Goal: Task Accomplishment & Management: Use online tool/utility

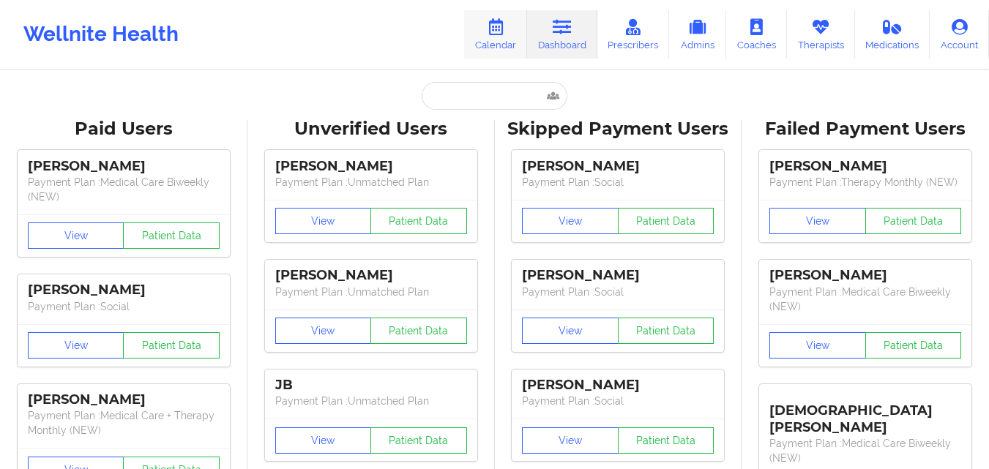
click at [500, 37] on link "Calendar" at bounding box center [495, 34] width 63 height 48
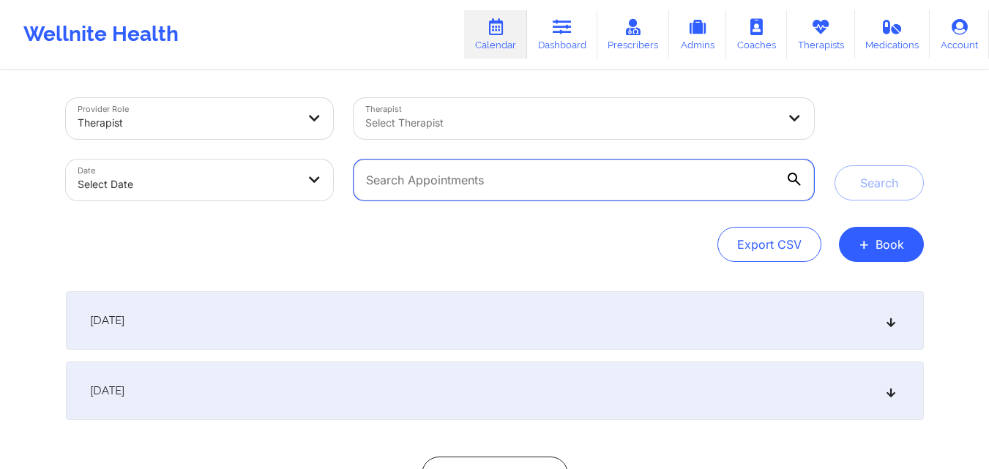
click at [506, 185] on input "text" at bounding box center [583, 180] width 460 height 41
paste input "[EMAIL_ADDRESS][DOMAIN_NAME]"
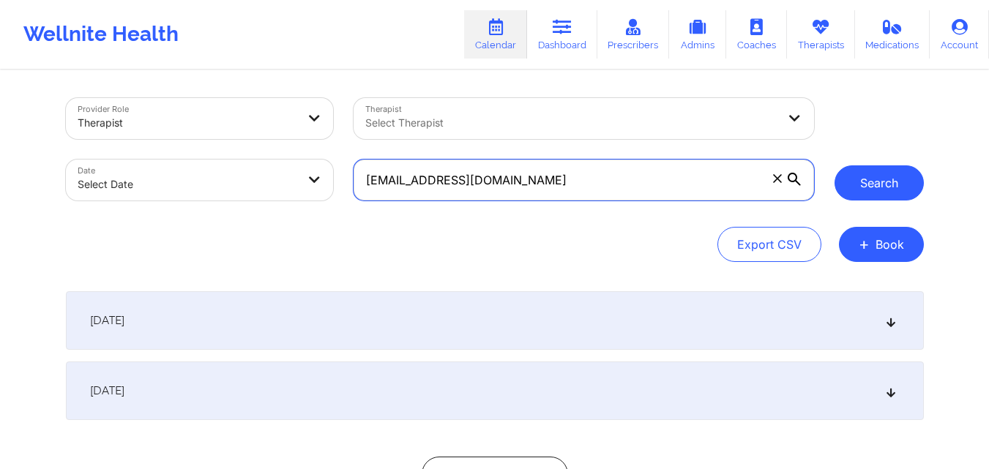
type input "[EMAIL_ADDRESS][DOMAIN_NAME]"
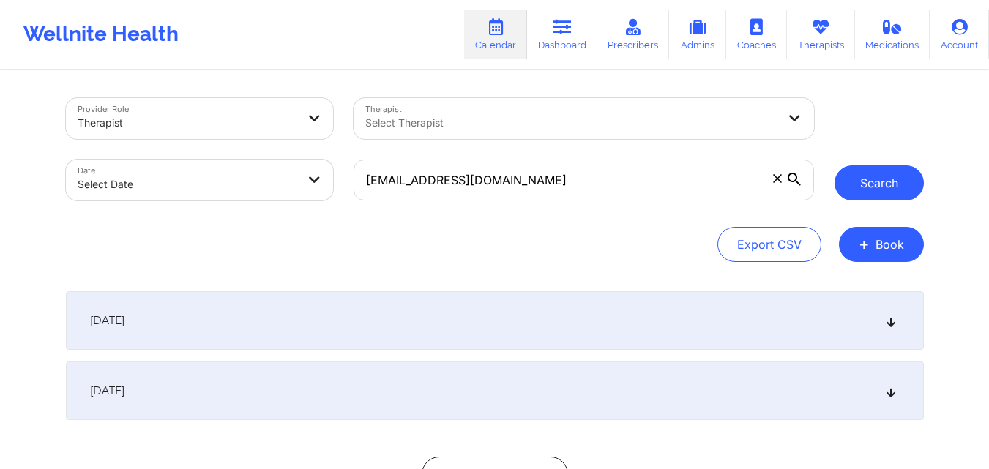
click at [874, 186] on button "Search" at bounding box center [878, 182] width 89 height 35
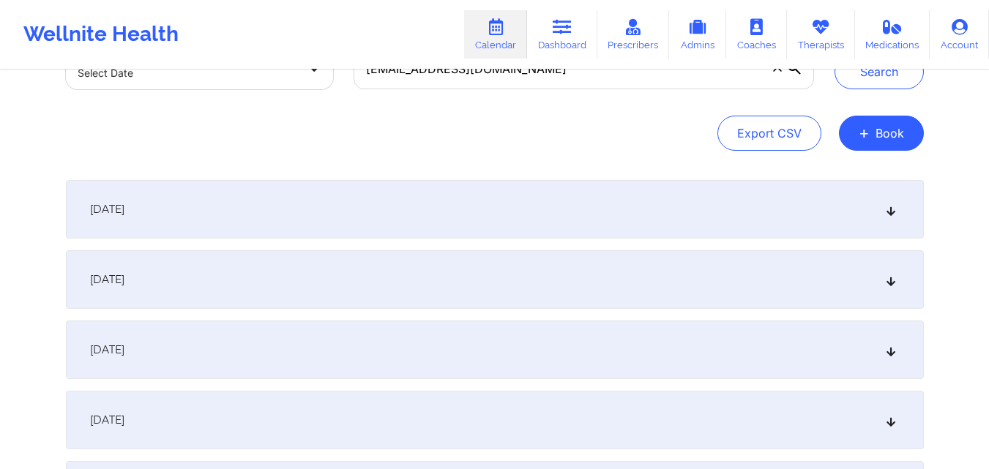
scroll to position [125, 0]
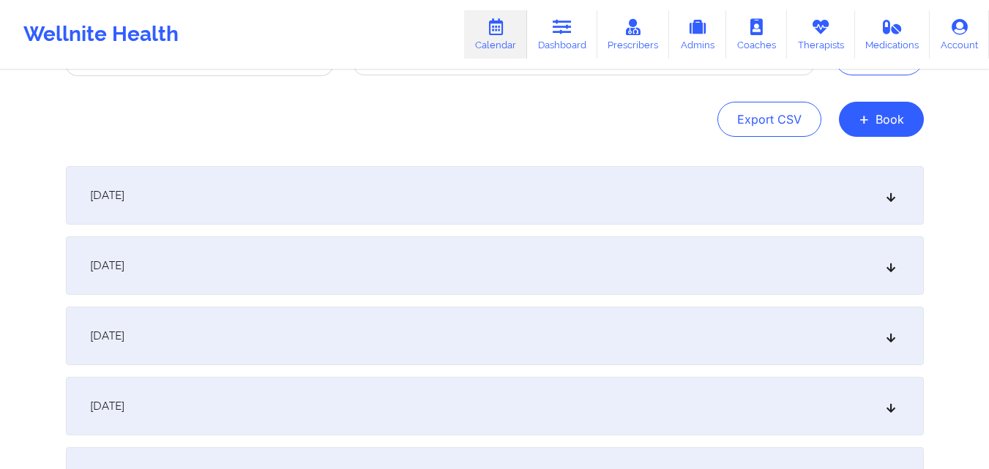
click at [898, 192] on div "[DATE]" at bounding box center [495, 195] width 858 height 59
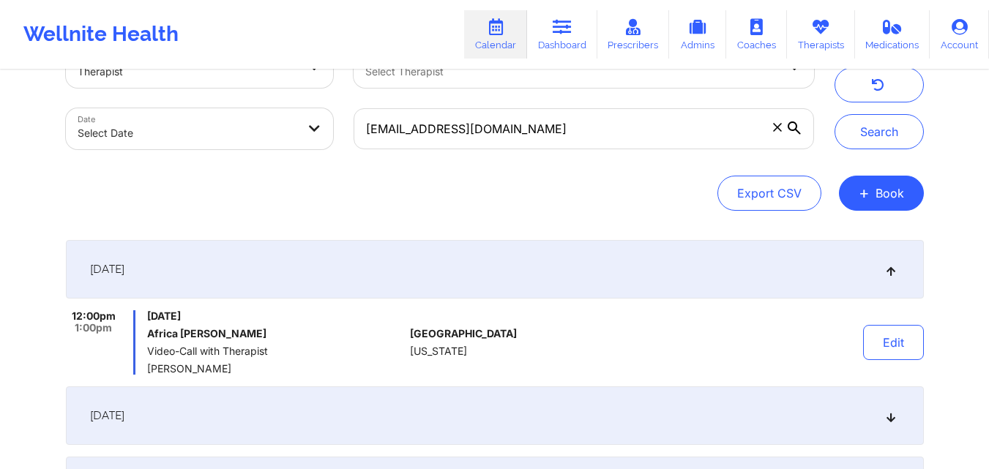
scroll to position [0, 0]
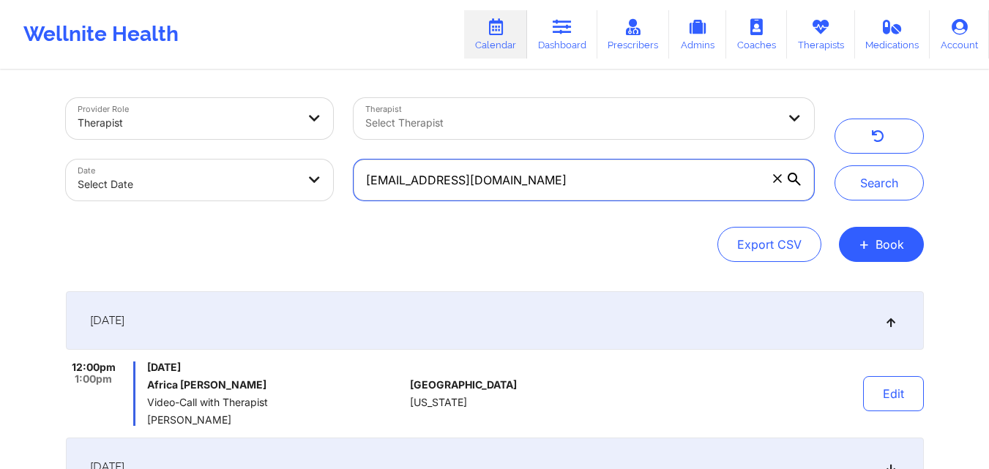
click at [553, 177] on input "[EMAIL_ADDRESS][DOMAIN_NAME]" at bounding box center [583, 180] width 460 height 41
paste input "[EMAIL_ADDRESS][DOMAIN_NAME]"
type input "[EMAIL_ADDRESS][DOMAIN_NAME]"
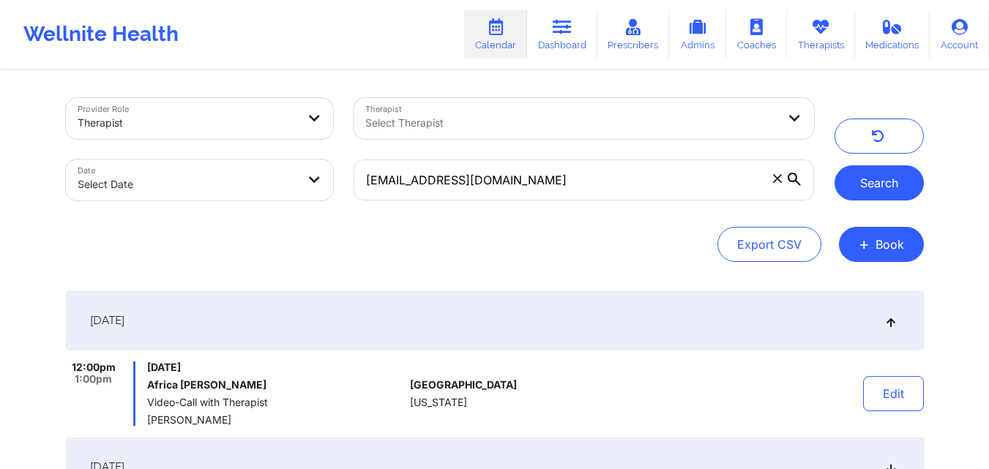
click at [897, 187] on button "Search" at bounding box center [878, 182] width 89 height 35
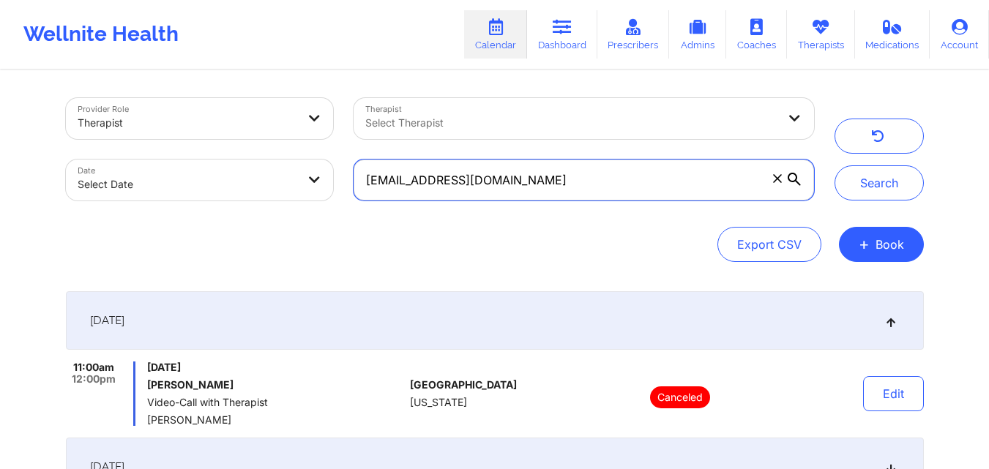
click at [653, 187] on input "[EMAIL_ADDRESS][DOMAIN_NAME]" at bounding box center [583, 180] width 460 height 41
paste input "[EMAIL_ADDRESS][DOMAIN_NAME]"
type input "[EMAIL_ADDRESS][DOMAIN_NAME]"
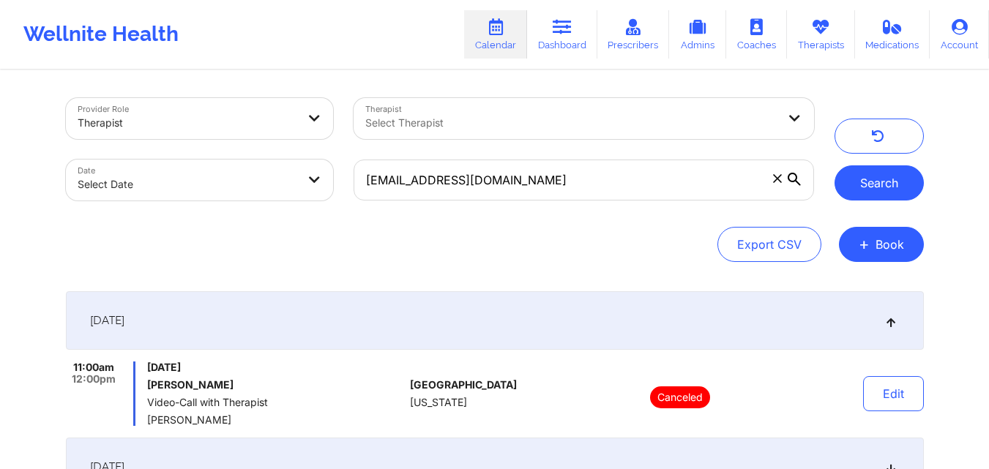
click at [869, 185] on button "Search" at bounding box center [878, 182] width 89 height 35
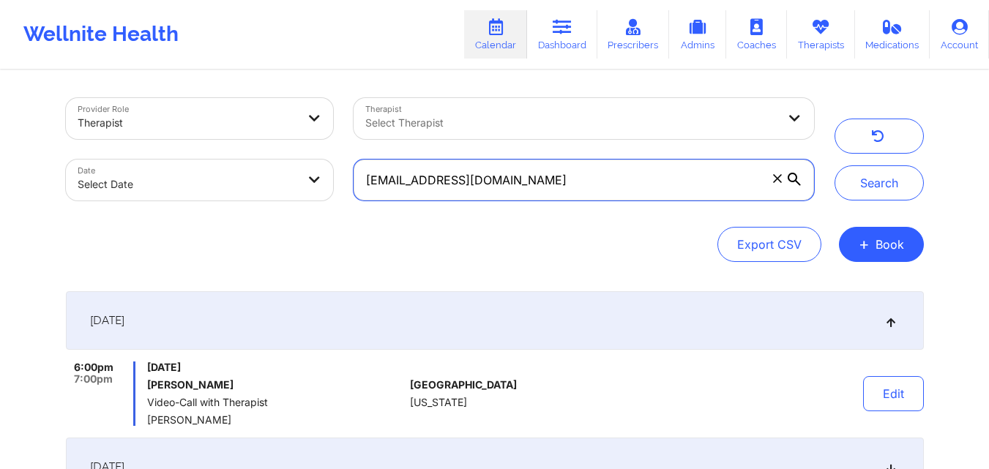
click at [513, 173] on input "[EMAIL_ADDRESS][DOMAIN_NAME]" at bounding box center [583, 180] width 460 height 41
paste input "[EMAIL_ADDRESS][DOMAIN_NAME]"
type input "[EMAIL_ADDRESS][DOMAIN_NAME]"
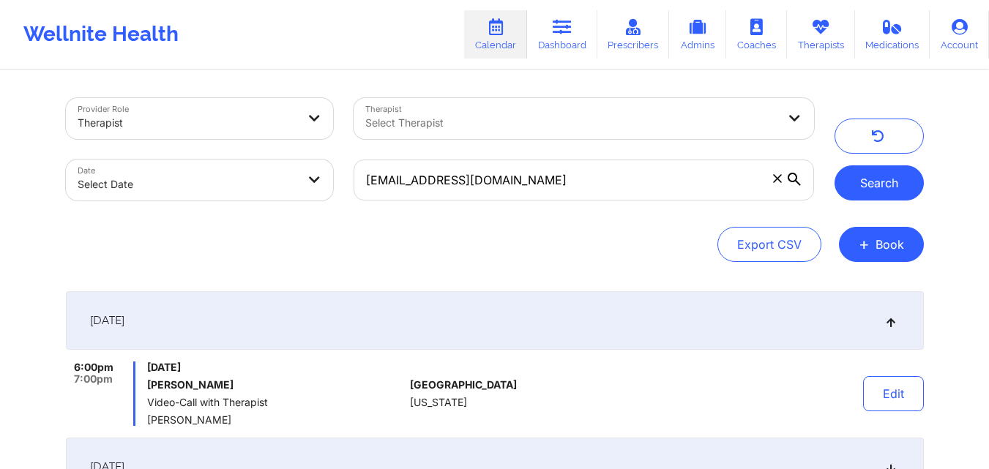
click at [894, 187] on button "Search" at bounding box center [878, 182] width 89 height 35
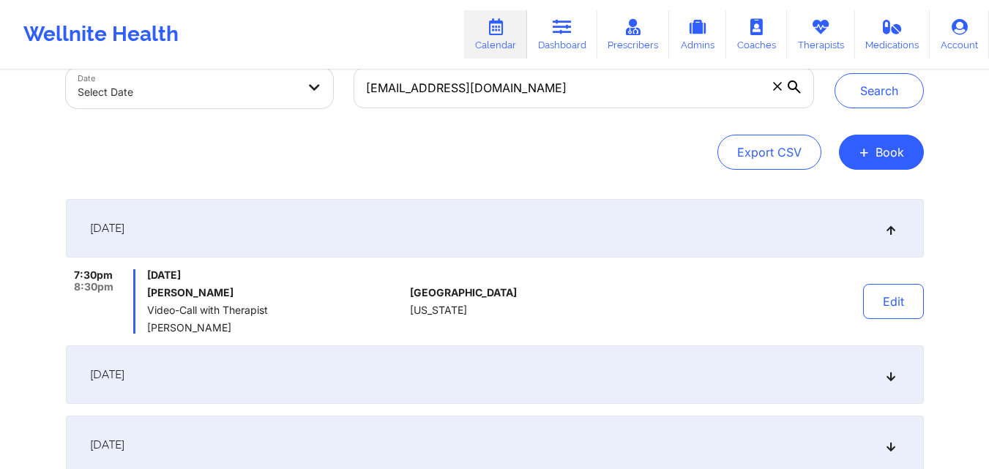
scroll to position [86, 0]
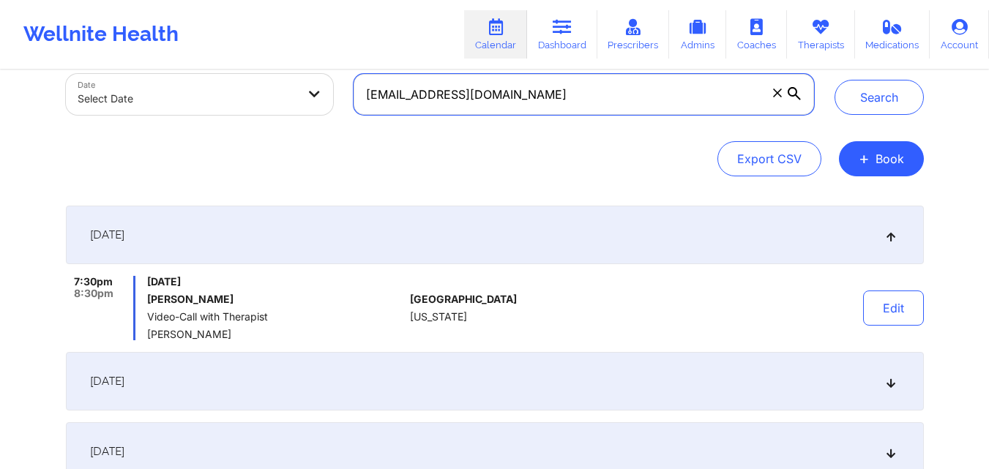
click at [529, 94] on input "[EMAIL_ADDRESS][DOMAIN_NAME]" at bounding box center [583, 94] width 460 height 41
paste input "[PERSON_NAME][EMAIL_ADDRESS][DOMAIN_NAME]"
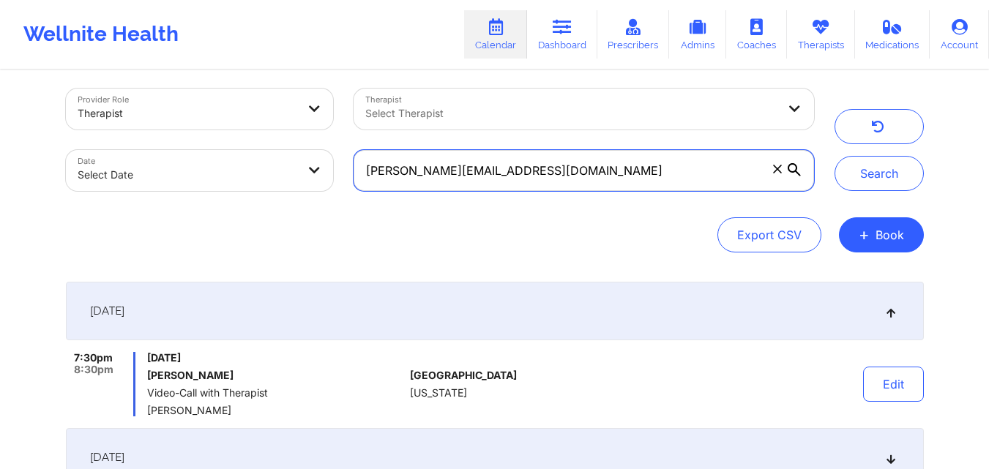
scroll to position [0, 0]
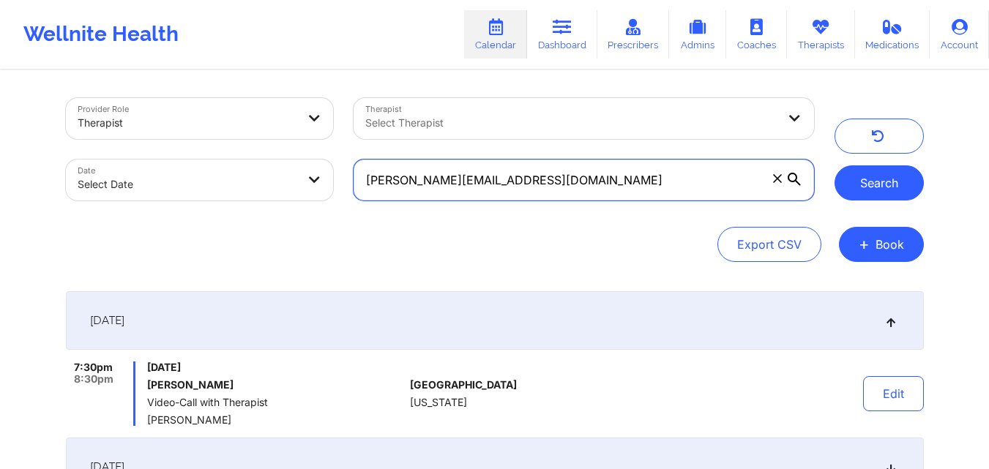
type input "[PERSON_NAME][EMAIL_ADDRESS][DOMAIN_NAME]"
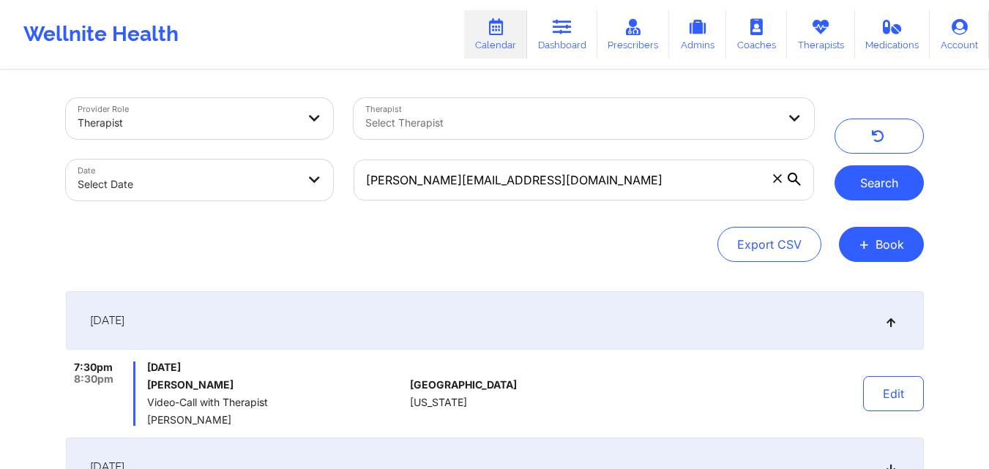
click at [879, 182] on button "Search" at bounding box center [878, 182] width 89 height 35
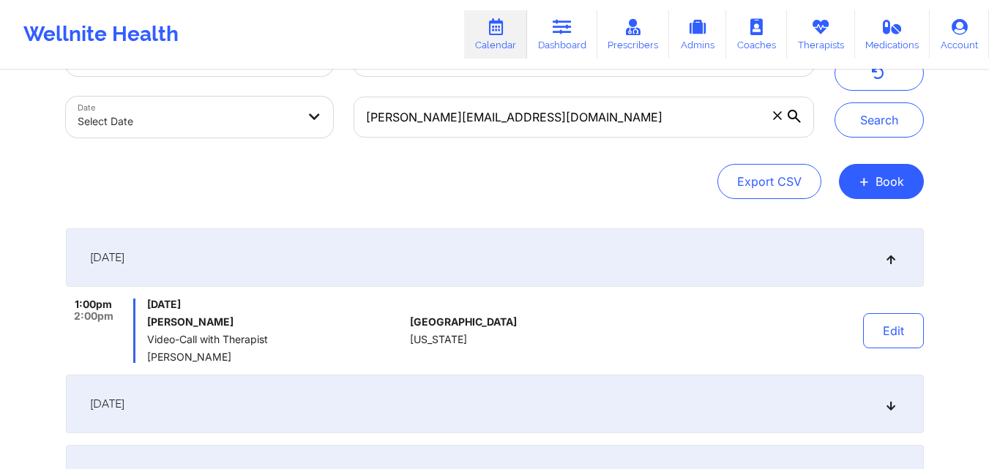
scroll to position [74, 0]
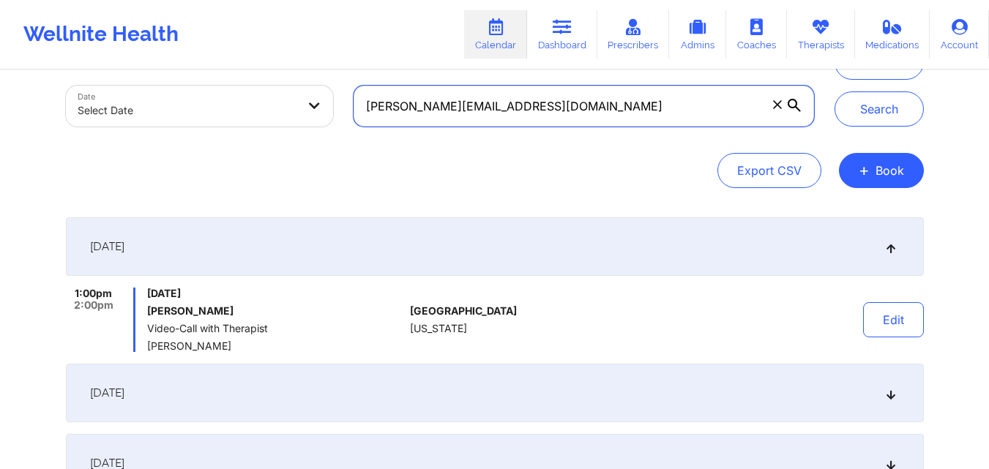
click at [553, 107] on input "[PERSON_NAME][EMAIL_ADDRESS][DOMAIN_NAME]" at bounding box center [583, 106] width 460 height 41
paste input "[EMAIL_ADDRESS][DOMAIN_NAME]"
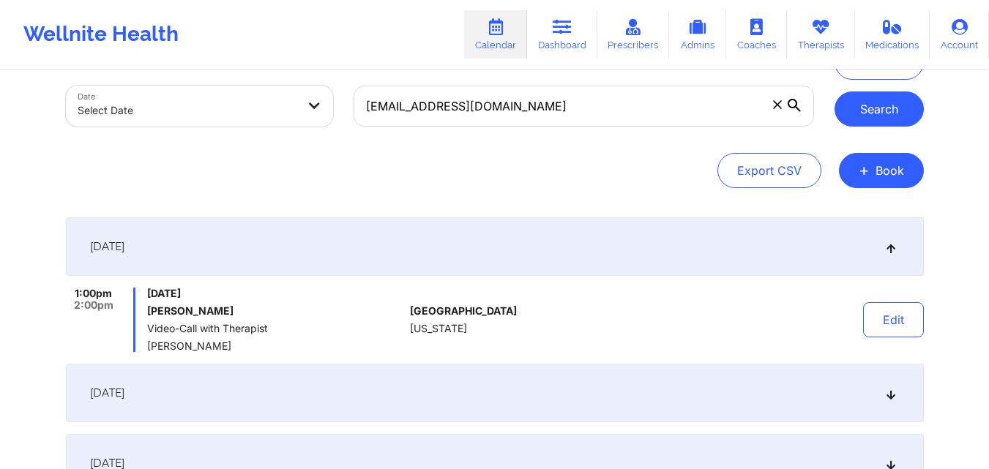
click at [868, 108] on button "Search" at bounding box center [878, 108] width 89 height 35
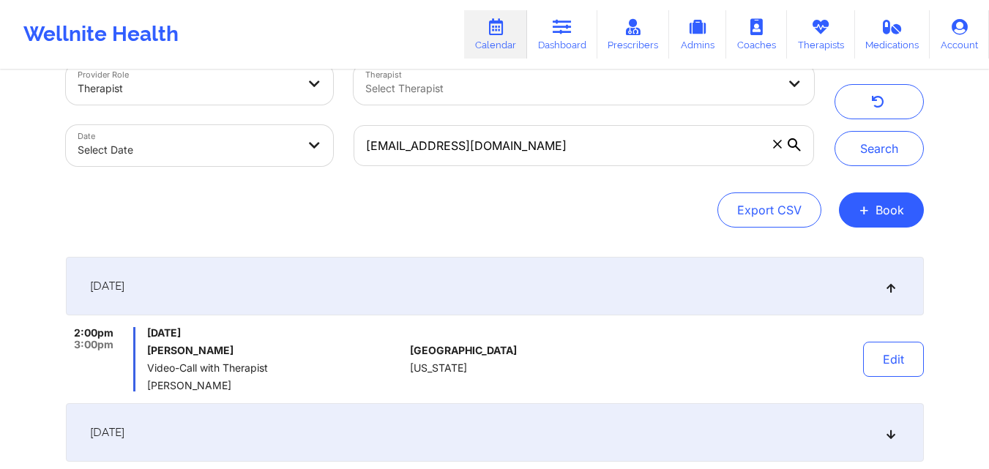
scroll to position [0, 0]
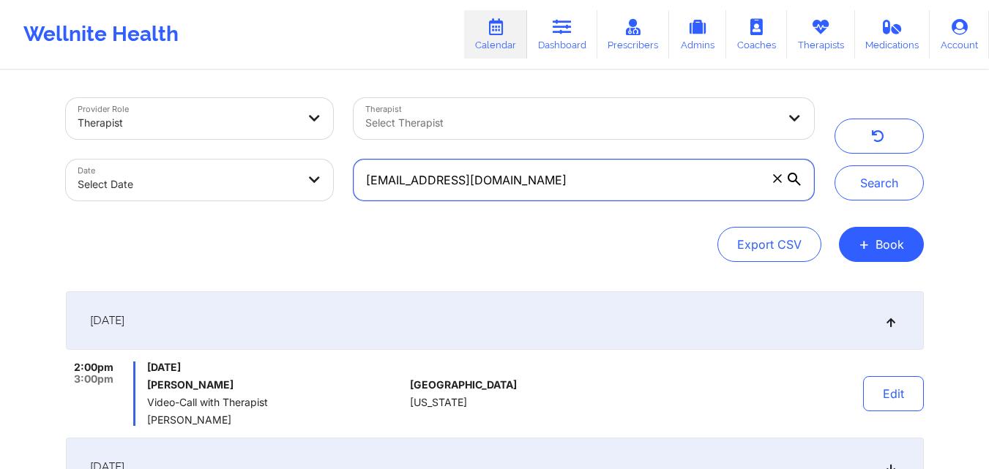
click at [593, 191] on input "[EMAIL_ADDRESS][DOMAIN_NAME]" at bounding box center [583, 180] width 460 height 41
type input "e"
click at [537, 176] on input "text" at bounding box center [583, 180] width 460 height 41
paste input "[EMAIL_ADDRESS][DOMAIN_NAME]"
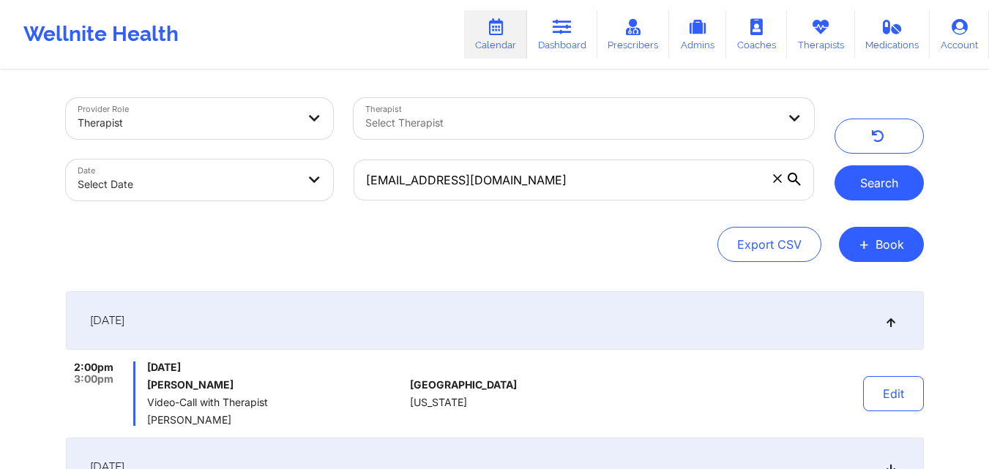
click at [876, 184] on button "Search" at bounding box center [878, 182] width 89 height 35
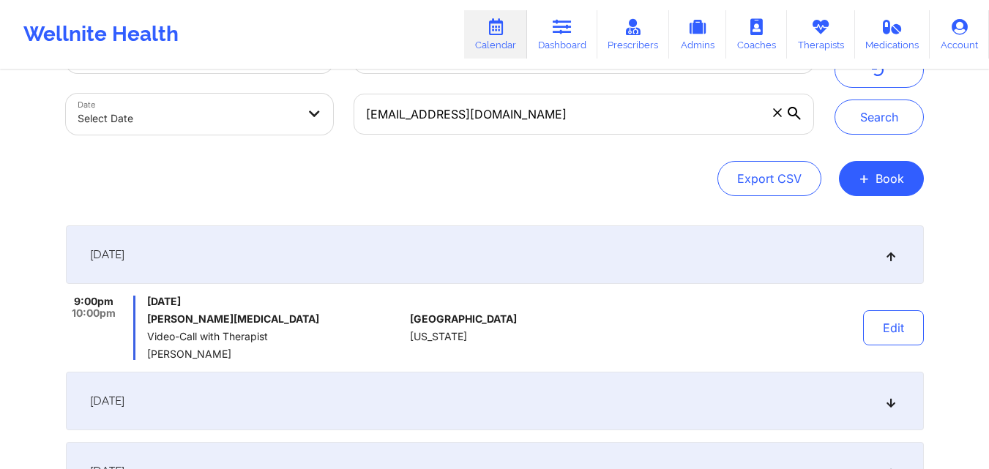
scroll to position [74, 0]
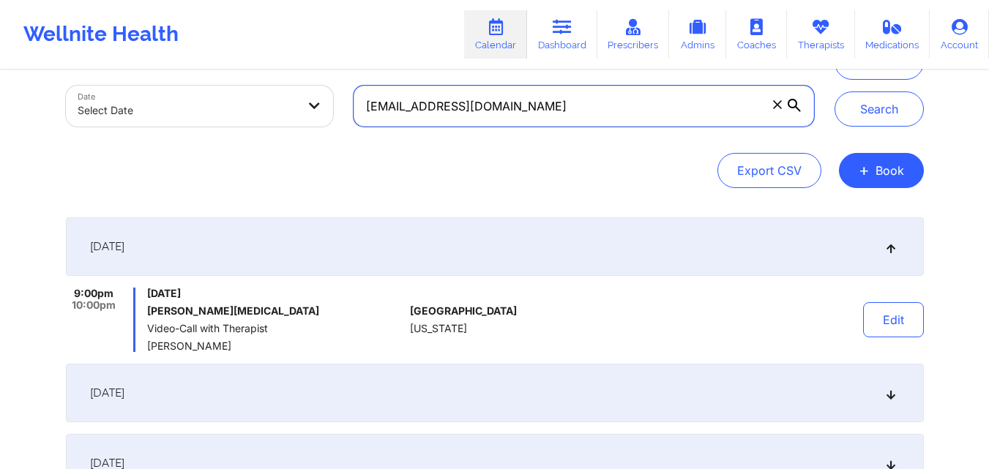
click at [530, 103] on input "[EMAIL_ADDRESS][DOMAIN_NAME]" at bounding box center [583, 106] width 460 height 41
type input "m"
paste input "[EMAIL_ADDRESS][DOMAIN_NAME]"
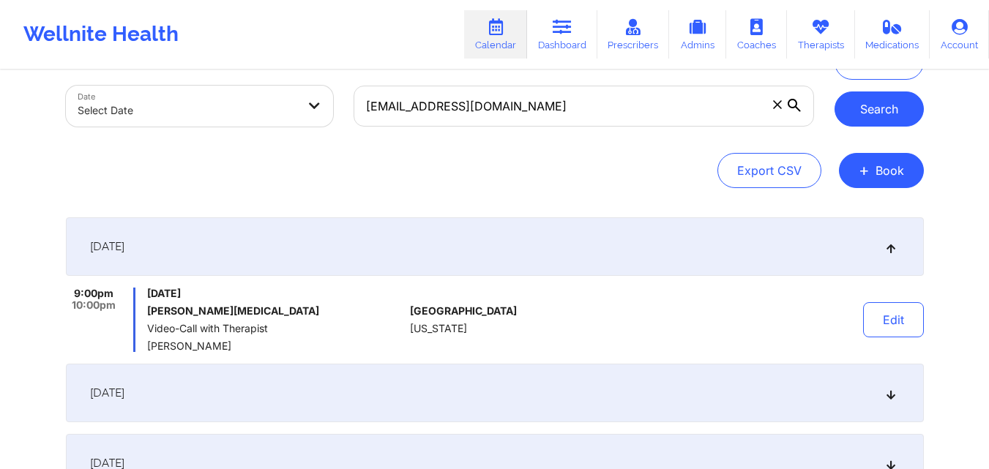
click at [870, 108] on button "Search" at bounding box center [878, 108] width 89 height 35
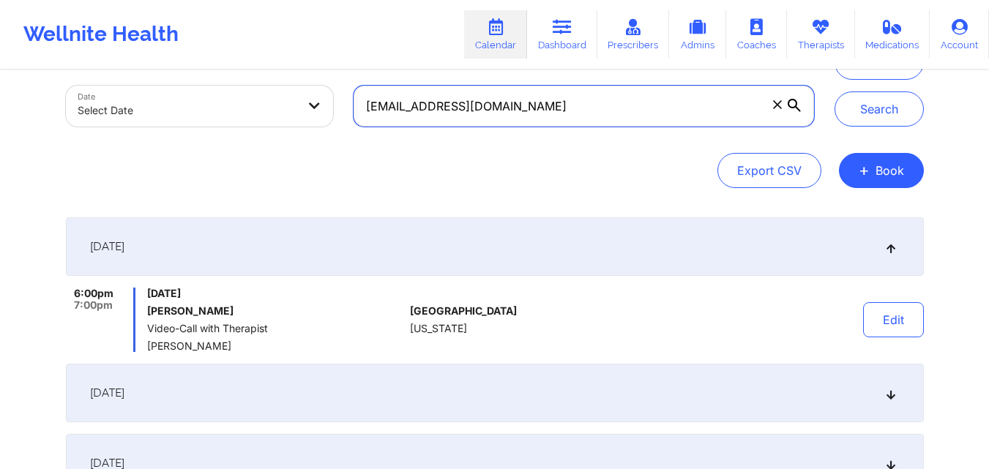
click at [504, 107] on input "[EMAIL_ADDRESS][DOMAIN_NAME]" at bounding box center [583, 106] width 460 height 41
type input "c"
paste input "[PERSON_NAME]"
click at [422, 109] on input "[PERSON_NAME]" at bounding box center [583, 106] width 460 height 41
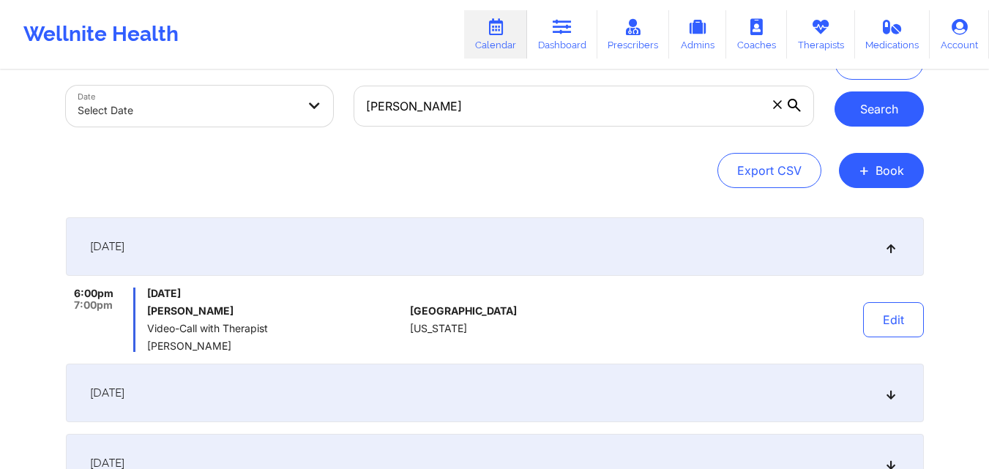
click at [861, 112] on button "Search" at bounding box center [878, 108] width 89 height 35
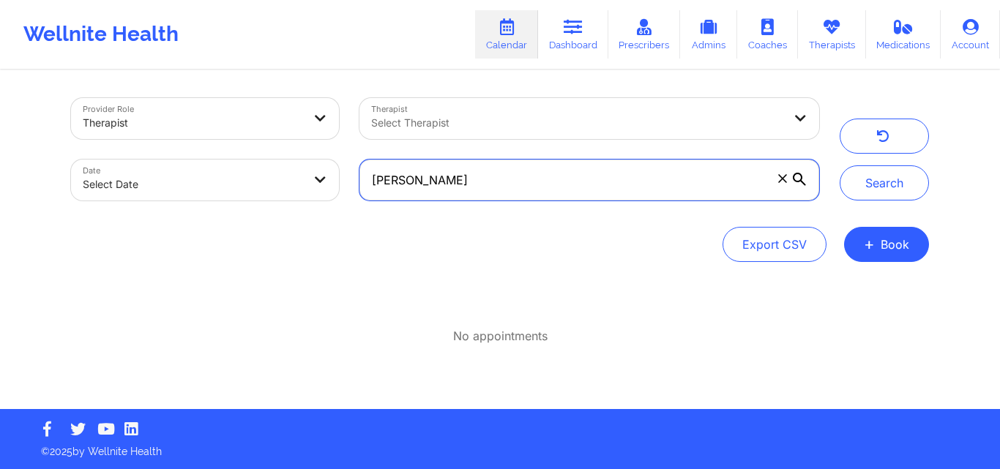
drag, startPoint x: 419, startPoint y: 182, endPoint x: 359, endPoint y: 176, distance: 61.0
click at [359, 176] on input "[PERSON_NAME]" at bounding box center [589, 180] width 460 height 41
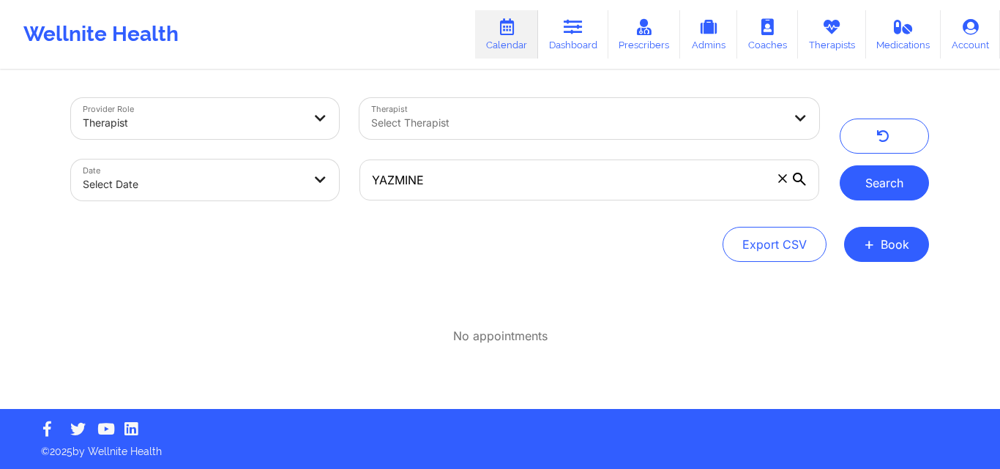
click at [902, 186] on button "Search" at bounding box center [883, 182] width 89 height 35
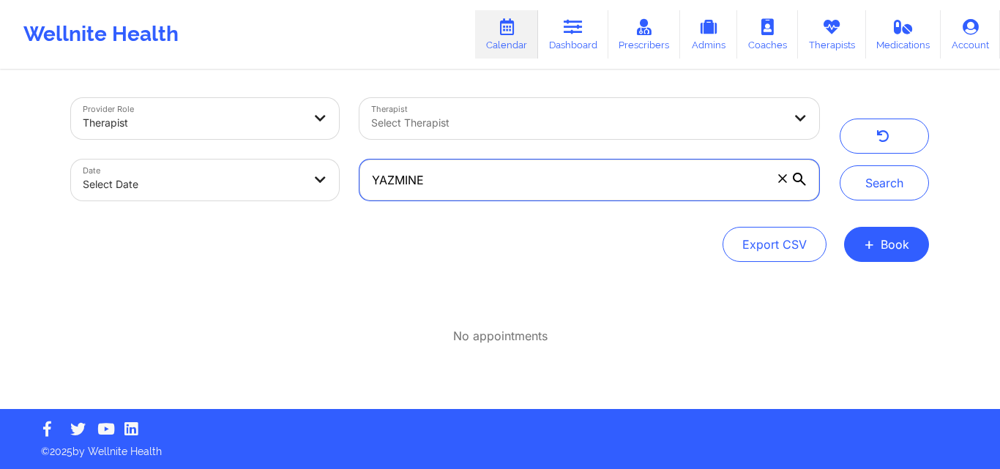
click at [495, 188] on input "YAZMINE" at bounding box center [589, 180] width 460 height 41
paste input "[PERSON_NAME]"
type input "[PERSON_NAME]"
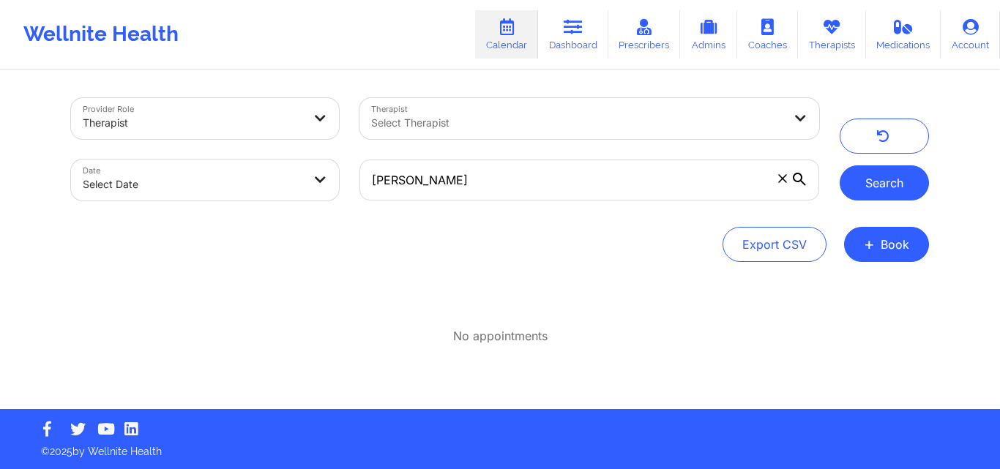
click at [887, 173] on button "Search" at bounding box center [883, 182] width 89 height 35
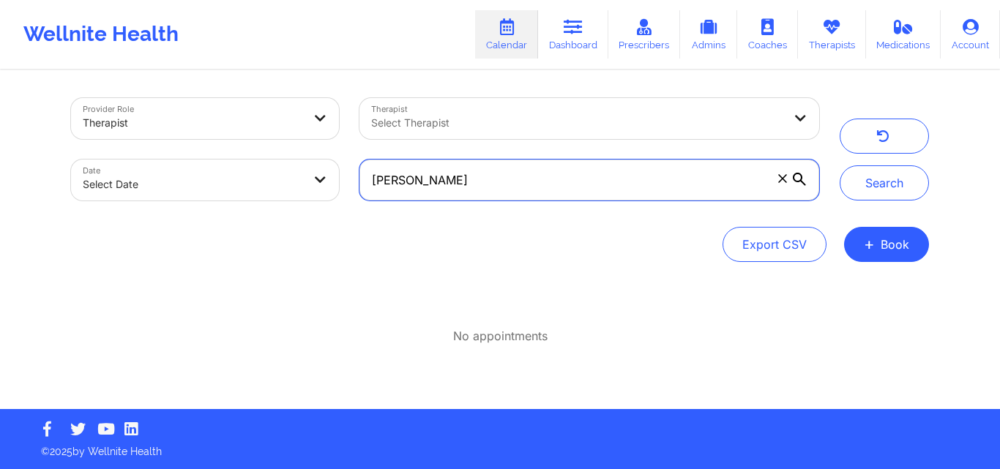
click at [539, 162] on input "[PERSON_NAME]" at bounding box center [589, 180] width 460 height 41
paste input "[EMAIL_ADDRESS][DOMAIN_NAME]"
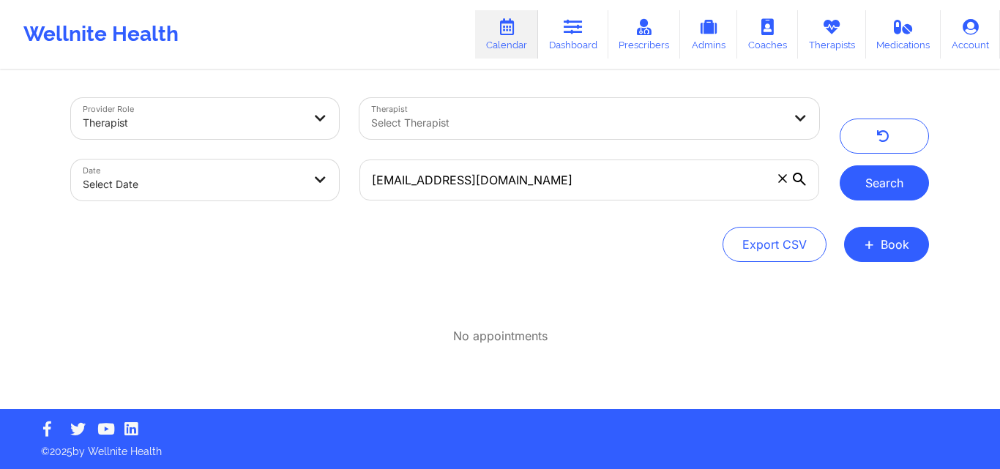
click at [890, 189] on button "Search" at bounding box center [883, 182] width 89 height 35
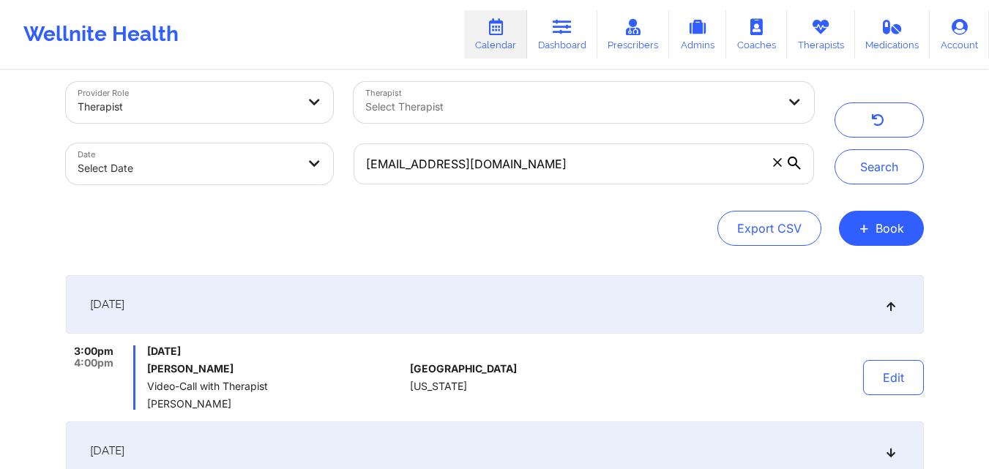
scroll to position [17, 0]
click at [544, 156] on input "[EMAIL_ADDRESS][DOMAIN_NAME]" at bounding box center [583, 163] width 460 height 41
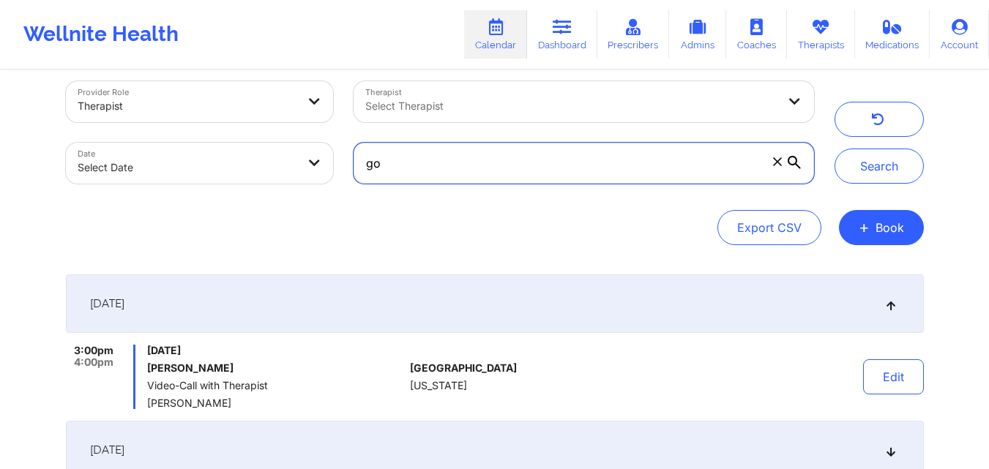
type input "g"
paste input "[EMAIL_ADDRESS][DOMAIN_NAME]"
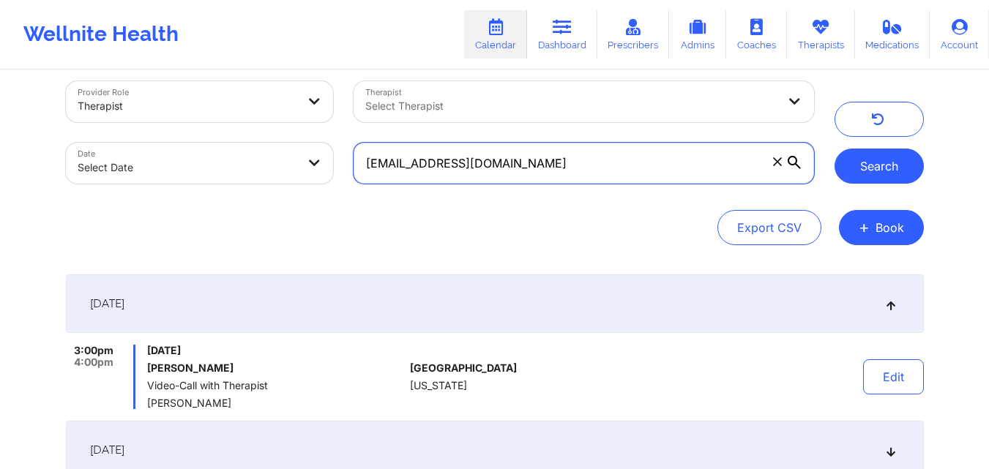
type input "[EMAIL_ADDRESS][DOMAIN_NAME]"
click at [869, 178] on button "Search" at bounding box center [878, 166] width 89 height 35
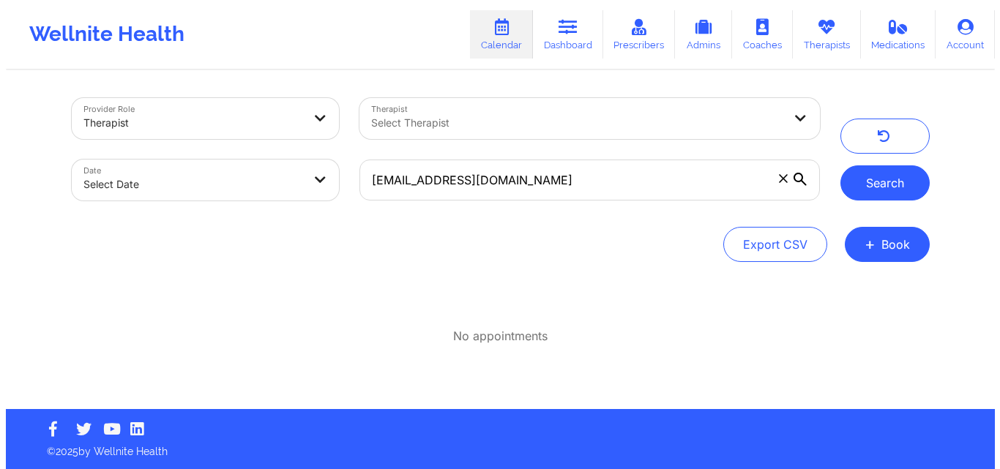
scroll to position [0, 0]
